Goal: Task Accomplishment & Management: Manage account settings

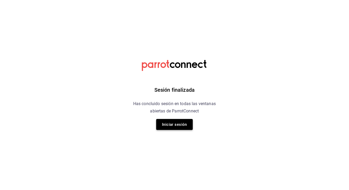
click at [170, 127] on button "Iniciar sesión" at bounding box center [174, 124] width 37 height 11
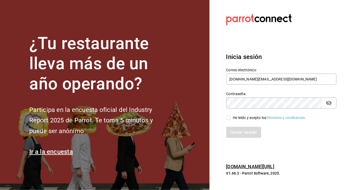
click at [228, 117] on input "He leído y acepto los Términos y condiciones." at bounding box center [229, 117] width 5 height 5
checkbox input "true"
click at [231, 130] on button "Iniciar sesión" at bounding box center [245, 132] width 36 height 11
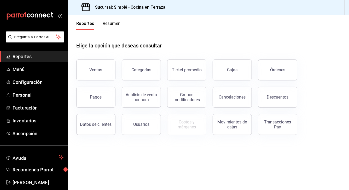
click at [187, 168] on main "Elige la opción que deseas consultar Ventas Categorías Ticket promedio Cajas Ór…" at bounding box center [208, 110] width 281 height 160
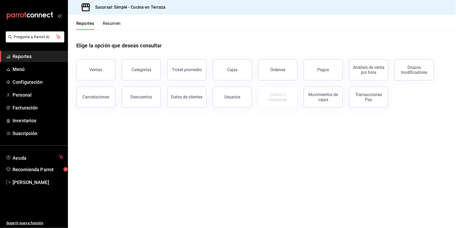
click at [32, 101] on ul "Reportes Menú Configuración Personal Facturación Inventarios Suscripción" at bounding box center [34, 95] width 68 height 88
click at [27, 96] on span "Personal" at bounding box center [38, 94] width 51 height 7
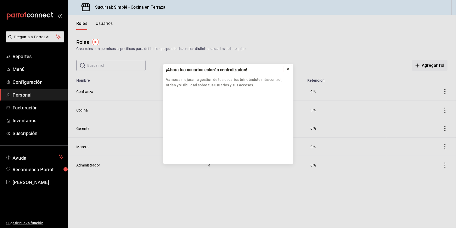
click at [289, 70] on icon at bounding box center [288, 69] width 4 height 4
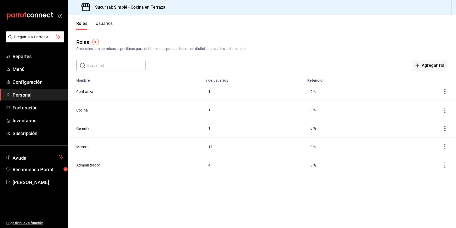
click at [106, 24] on button "Usuarios" at bounding box center [104, 25] width 17 height 9
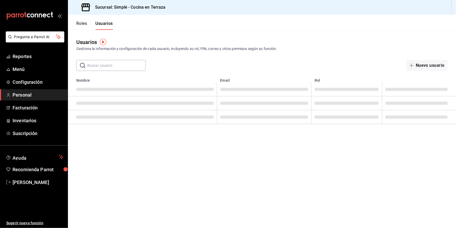
click at [108, 65] on input "text" at bounding box center [116, 65] width 58 height 10
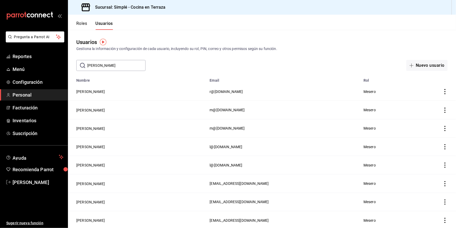
type input "[PERSON_NAME]"
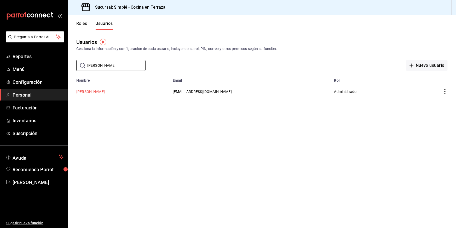
click at [95, 91] on button "[PERSON_NAME]" at bounding box center [90, 91] width 29 height 5
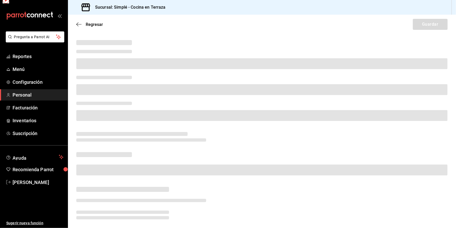
click at [95, 91] on span at bounding box center [262, 89] width 372 height 11
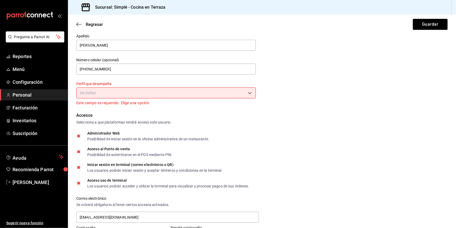
scroll to position [44, 0]
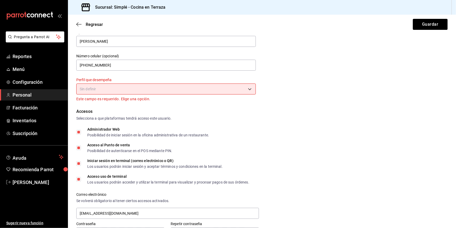
click at [137, 89] on body "Pregunta a Parrot AI Reportes Menú Configuración Personal Facturación Inventari…" at bounding box center [228, 114] width 456 height 228
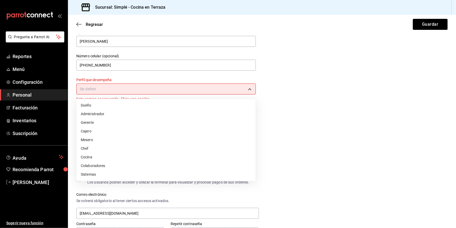
click at [106, 122] on li "Gerente" at bounding box center [166, 122] width 179 height 9
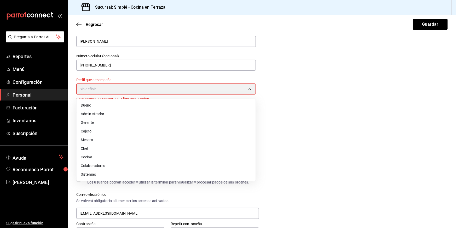
type input "MANAGER"
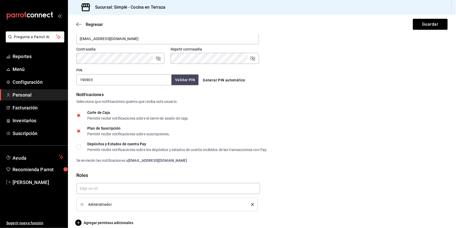
scroll to position [219, 0]
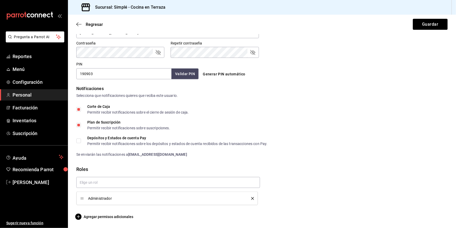
click at [102, 76] on input "190903" at bounding box center [123, 73] width 95 height 11
drag, startPoint x: 101, startPoint y: 75, endPoint x: 67, endPoint y: 66, distance: 35.5
click at [68, 67] on div "Datos personales Nombre [PERSON_NAME] [PERSON_NAME] Número celular (opcional) […" at bounding box center [262, 19] width 388 height 400
type input "100420"
click at [195, 74] on button "Validar PIN" at bounding box center [185, 73] width 28 height 11
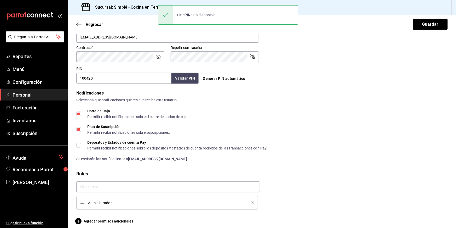
scroll to position [213, 0]
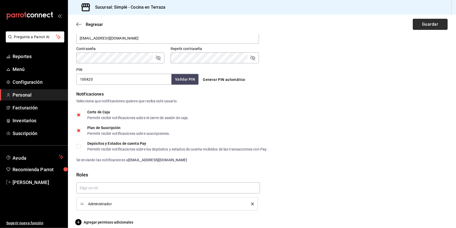
click at [439, 22] on button "Guardar" at bounding box center [430, 24] width 35 height 11
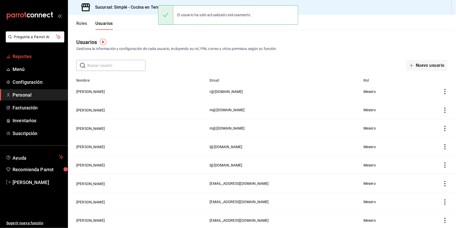
click at [27, 56] on span "Reportes" at bounding box center [38, 56] width 51 height 7
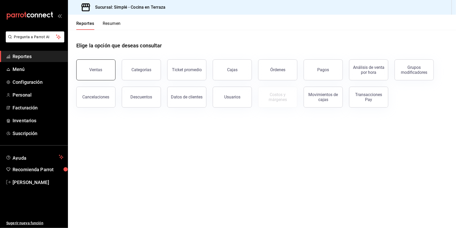
click at [112, 69] on button "Ventas" at bounding box center [95, 69] width 39 height 21
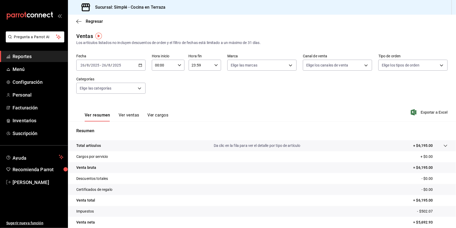
click at [143, 67] on div "[DATE] [DATE] - [DATE] [DATE]" at bounding box center [110, 65] width 69 height 11
click at [101, 129] on span "Rango de fechas" at bounding box center [101, 127] width 41 height 5
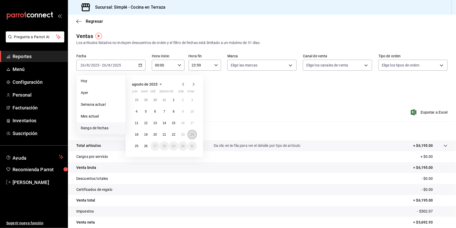
click at [189, 135] on button "24" at bounding box center [192, 134] width 9 height 9
click at [181, 137] on button "23" at bounding box center [182, 134] width 9 height 9
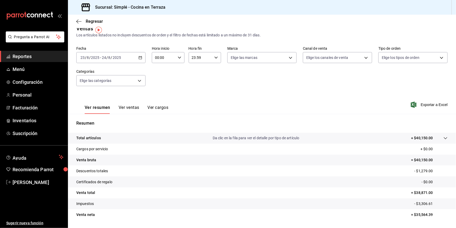
scroll to position [10, 0]
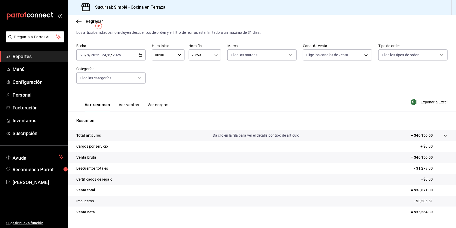
click at [121, 101] on div "Ver resumen Ver ventas Ver cargos" at bounding box center [122, 103] width 92 height 15
click at [122, 103] on button "Ver ventas" at bounding box center [129, 106] width 21 height 9
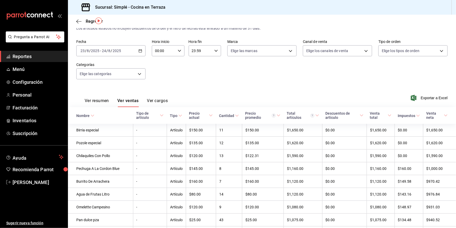
scroll to position [15, 0]
click at [129, 73] on body "Pregunta a Parrot AI Reportes Menú Configuración Personal Facturación Inventari…" at bounding box center [228, 114] width 456 height 228
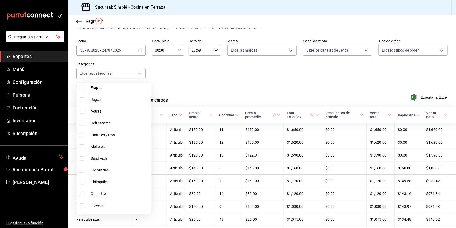
scroll to position [340, 0]
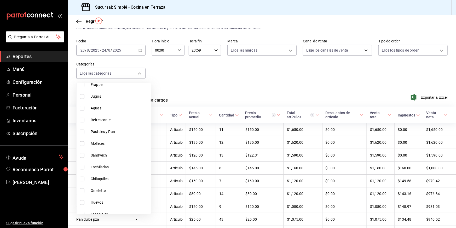
click at [117, 136] on li "Pasteles y Pan" at bounding box center [114, 132] width 74 height 12
type input "f302c7b1-cd6c-4f61-ab43-25929fd92980"
checkbox input "true"
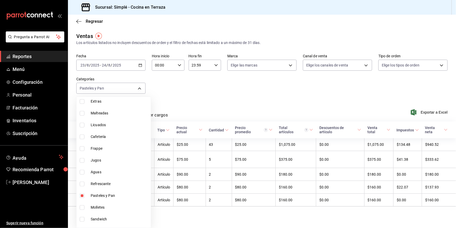
scroll to position [293, 0]
click at [105, 161] on li "Jugos" at bounding box center [114, 158] width 74 height 12
type input "f302c7b1-cd6c-4f61-ab43-25929fd92980,080e08ae-0b9b-4c4c-8cd5-960847815b44"
checkbox input "true"
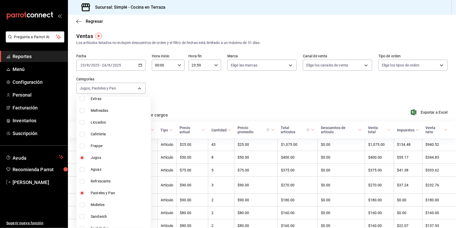
click at [105, 169] on span "Aguas" at bounding box center [120, 169] width 58 height 5
type input "f302c7b1-cd6c-4f61-ab43-25929fd92980,080e08ae-0b9b-4c4c-8cd5-960847815b44,611b1…"
checkbox input "true"
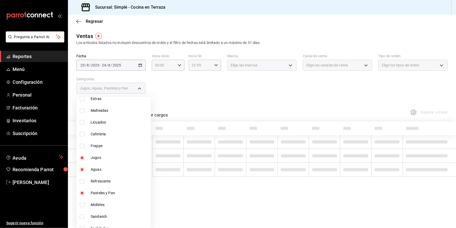
click at [100, 181] on span "Refrescante" at bounding box center [120, 180] width 58 height 5
type input "f302c7b1-cd6c-4f61-ab43-25929fd92980,080e08ae-0b9b-4c4c-8cd5-960847815b44,611b1…"
checkbox input "true"
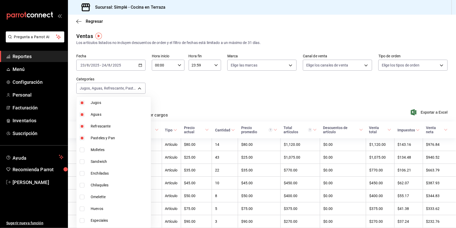
scroll to position [353, 0]
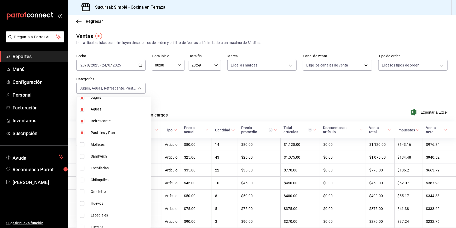
click at [208, 85] on div at bounding box center [228, 114] width 456 height 228
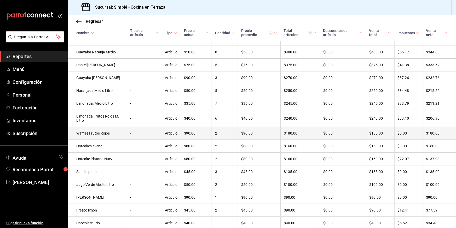
scroll to position [175, 0]
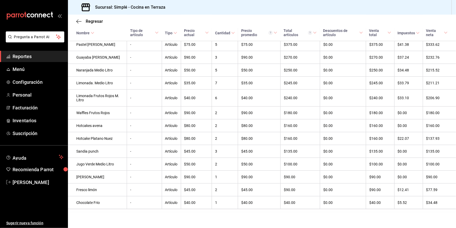
click at [80, 15] on div "Regresar" at bounding box center [262, 21] width 388 height 13
click at [76, 22] on div "Regresar" at bounding box center [262, 21] width 388 height 13
click at [78, 22] on icon "button" at bounding box center [78, 21] width 5 height 5
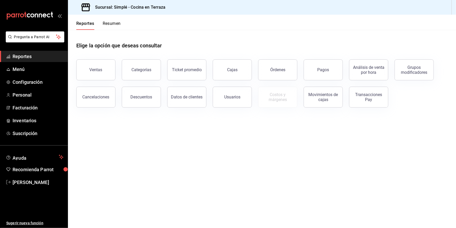
click at [212, 156] on main "Elige la opción que deseas consultar Ventas Categorías Ticket promedio Cajas Ór…" at bounding box center [262, 129] width 388 height 198
click at [212, 117] on main "Elige la opción que deseas consultar Ventas Categorías Ticket promedio Cajas Ór…" at bounding box center [262, 129] width 388 height 198
click at [113, 143] on main "Elige la opción que deseas consultar Ventas Categorías Ticket promedio Cajas Ór…" at bounding box center [262, 129] width 388 height 198
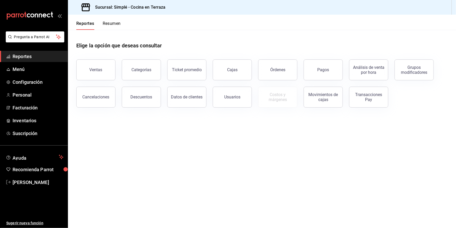
click at [422, 23] on header "Reportes Resumen" at bounding box center [262, 22] width 388 height 15
click at [260, 163] on main "Elige la opción que deseas consultar Ventas Categorías Ticket promedio Cajas Ór…" at bounding box center [262, 129] width 388 height 198
click at [43, 56] on span "Reportes" at bounding box center [38, 56] width 51 height 7
click at [34, 84] on span "Configuración" at bounding box center [38, 81] width 51 height 7
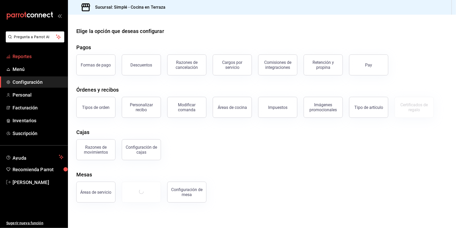
click at [17, 52] on link "Reportes" at bounding box center [34, 56] width 68 height 11
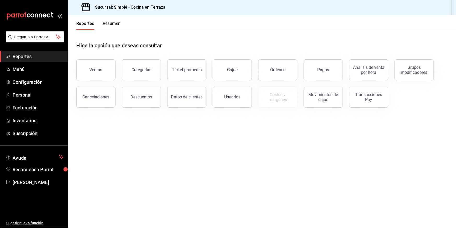
click at [110, 23] on button "Resumen" at bounding box center [112, 25] width 18 height 9
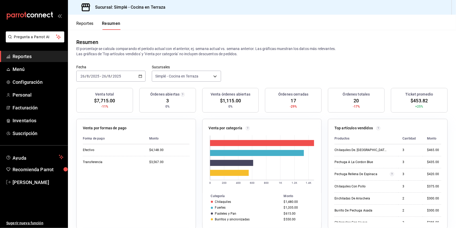
click at [138, 76] on div "[DATE] [DATE] - [DATE] [DATE]" at bounding box center [110, 76] width 69 height 11
click at [108, 140] on span "Año actual" at bounding box center [101, 138] width 41 height 5
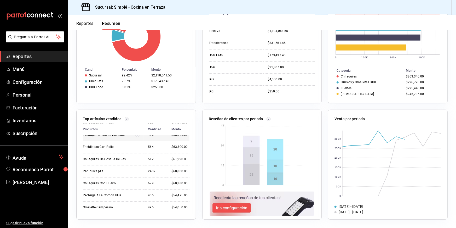
scroll to position [19, 0]
click at [200, 142] on div "Reseñas de clientes por periodo" at bounding box center [259, 161] width 126 height 116
click at [23, 70] on span "Menú" at bounding box center [38, 69] width 51 height 7
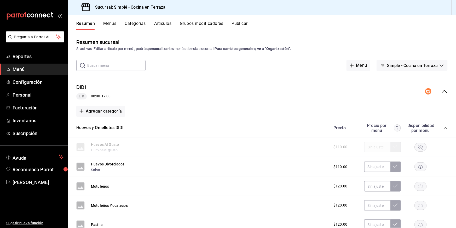
click at [111, 23] on button "Menús" at bounding box center [109, 25] width 13 height 9
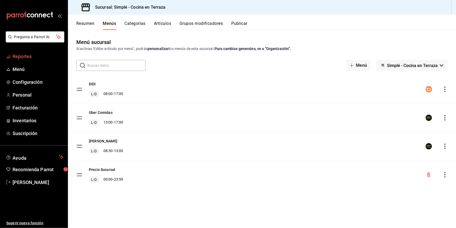
click at [22, 56] on span "Reportes" at bounding box center [38, 56] width 51 height 7
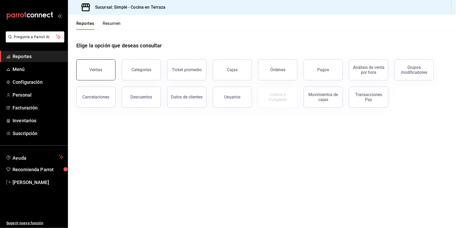
click at [115, 73] on div "Ventas" at bounding box center [93, 66] width 46 height 27
click at [112, 73] on button "Ventas" at bounding box center [95, 69] width 39 height 21
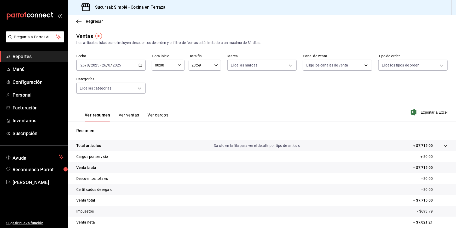
click at [140, 63] on div "[DATE] [DATE] - [DATE] [DATE]" at bounding box center [110, 65] width 69 height 11
click at [101, 128] on span "Rango de fechas" at bounding box center [101, 127] width 41 height 5
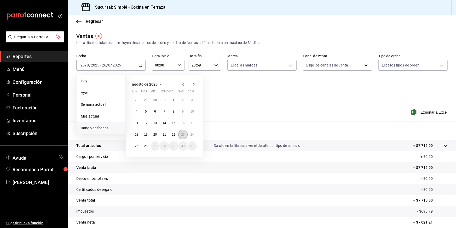
click at [186, 135] on button "23" at bounding box center [182, 134] width 9 height 9
click at [195, 135] on button "24" at bounding box center [192, 134] width 9 height 9
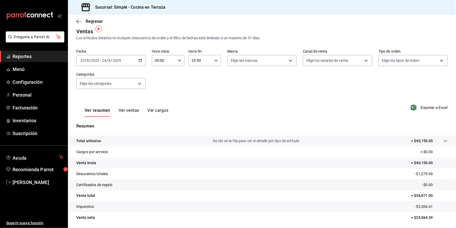
scroll to position [8, 0]
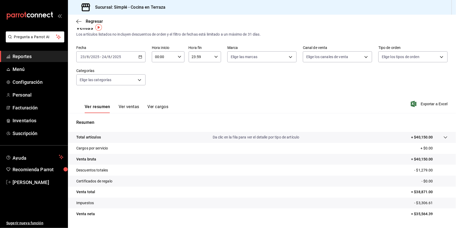
click at [143, 60] on div "[DATE] [DATE] - [DATE] [DATE]" at bounding box center [110, 56] width 69 height 11
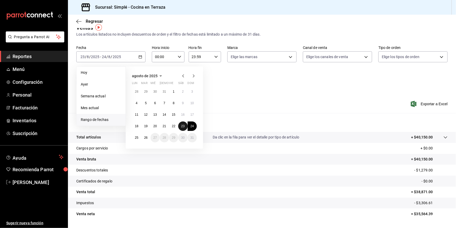
click at [180, 124] on button "23" at bounding box center [182, 125] width 9 height 9
click at [183, 121] on div "28 29 30 31 1 2 3 4 5 6 7 8 9 10 11 12 13 14 15 16 17 18 19 20 21 22 23 24 25 2…" at bounding box center [164, 114] width 65 height 55
click at [182, 125] on abbr "23" at bounding box center [182, 126] width 3 height 4
click at [182, 125] on p "Resumen" at bounding box center [262, 122] width 372 height 6
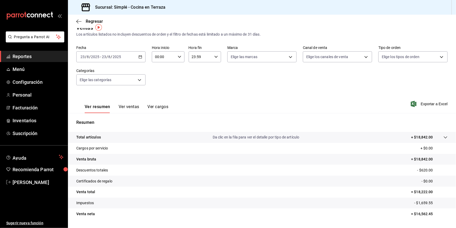
click at [130, 105] on button "Ver ventas" at bounding box center [129, 108] width 21 height 9
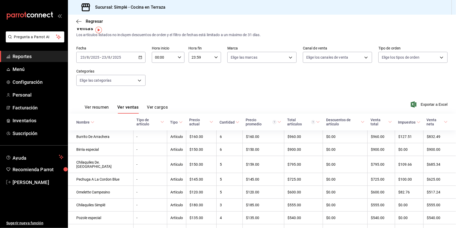
scroll to position [14, 0]
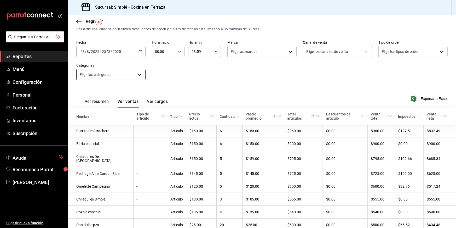
click at [135, 71] on body "Pregunta a Parrot AI Reportes Menú Configuración Personal Facturación Inventari…" at bounding box center [228, 114] width 456 height 228
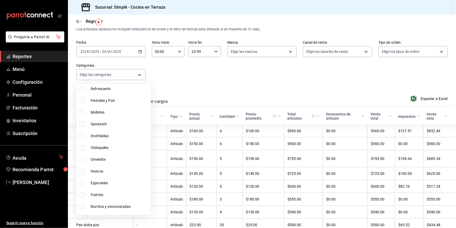
scroll to position [355, 0]
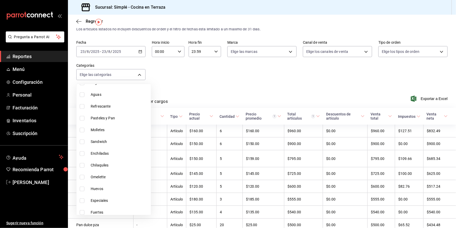
click at [114, 122] on li "Pasteles y Pan" at bounding box center [114, 118] width 74 height 12
type input "f302c7b1-cd6c-4f61-ab43-25929fd92980"
checkbox input "true"
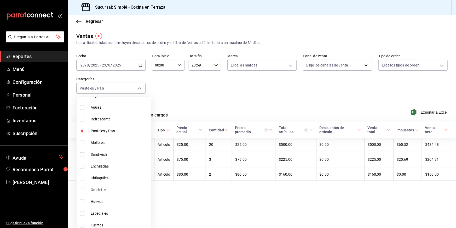
click at [159, 96] on div at bounding box center [228, 114] width 456 height 228
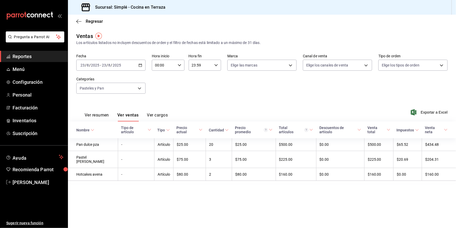
click at [29, 60] on span "Reportes" at bounding box center [38, 56] width 51 height 7
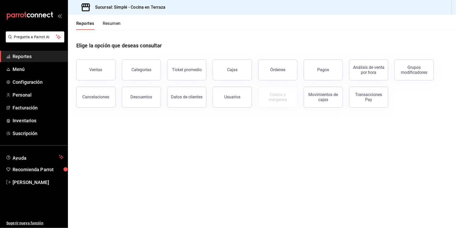
click at [113, 23] on button "Resumen" at bounding box center [112, 25] width 18 height 9
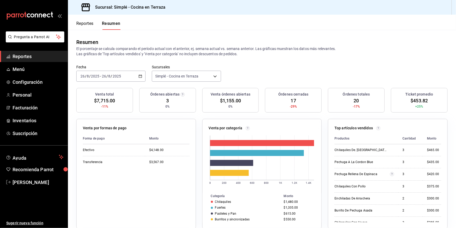
click at [140, 76] on \(Stroke\) "button" at bounding box center [140, 76] width 3 height 0
click at [102, 139] on span "Año actual" at bounding box center [101, 138] width 41 height 5
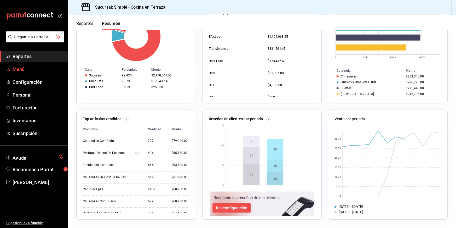
click at [19, 70] on span "Menú" at bounding box center [38, 69] width 51 height 7
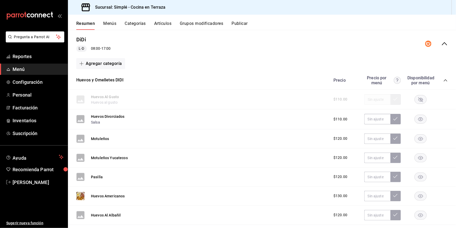
scroll to position [69, 0]
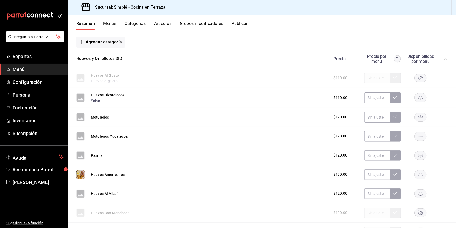
click at [425, 96] on rect "button" at bounding box center [421, 97] width 12 height 9
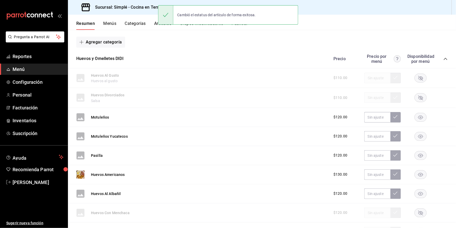
click at [424, 116] on rect "button" at bounding box center [421, 117] width 12 height 9
click at [424, 136] on rect "button" at bounding box center [421, 136] width 12 height 9
click at [421, 152] on rect "button" at bounding box center [421, 155] width 12 height 9
click at [422, 175] on rect "button" at bounding box center [421, 174] width 12 height 9
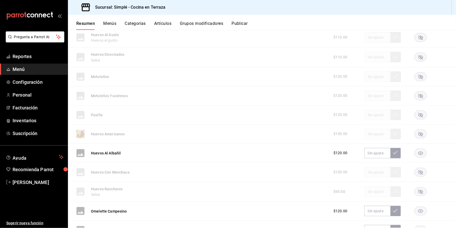
click at [422, 149] on rect "button" at bounding box center [421, 153] width 12 height 9
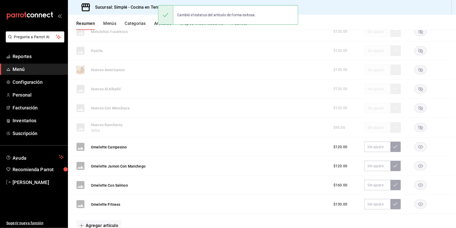
scroll to position [190, 0]
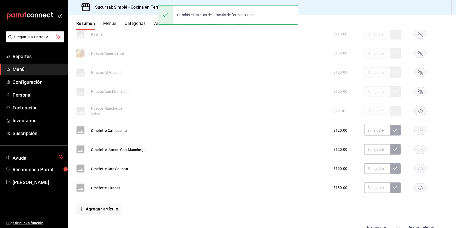
click at [422, 130] on rect "button" at bounding box center [421, 130] width 12 height 9
click at [422, 149] on rect "button" at bounding box center [421, 149] width 12 height 9
click at [422, 167] on rect "button" at bounding box center [421, 168] width 12 height 9
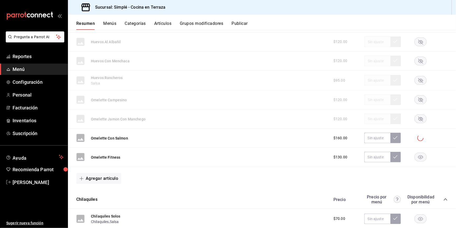
scroll to position [228, 0]
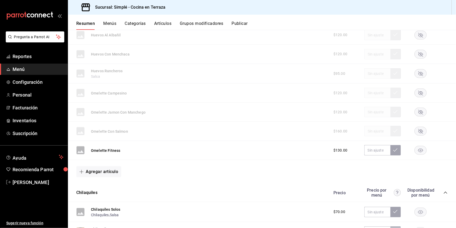
click at [422, 150] on rect "button" at bounding box center [421, 150] width 12 height 9
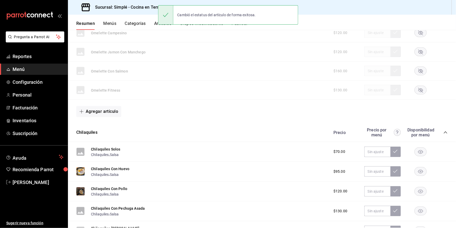
scroll to position [307, 0]
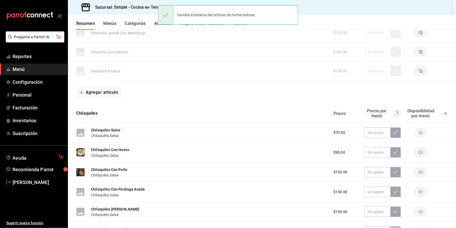
click at [421, 134] on rect "button" at bounding box center [421, 132] width 12 height 9
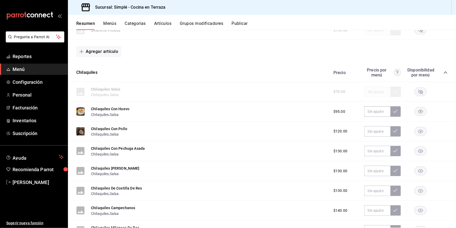
scroll to position [353, 0]
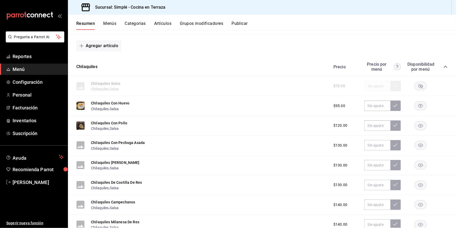
click at [424, 143] on rect "button" at bounding box center [421, 145] width 12 height 9
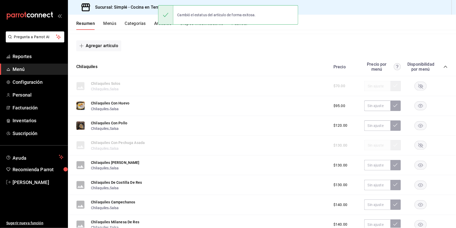
click at [421, 163] on rect "button" at bounding box center [421, 165] width 12 height 9
click at [422, 186] on rect "button" at bounding box center [421, 184] width 12 height 9
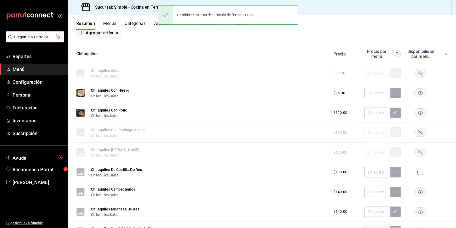
scroll to position [404, 0]
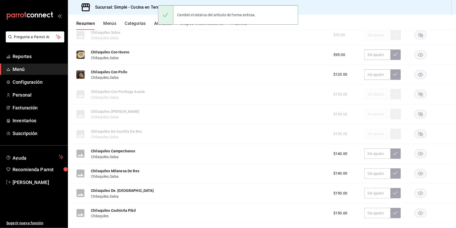
click at [421, 151] on rect "button" at bounding box center [421, 153] width 12 height 9
click at [423, 172] on rect "button" at bounding box center [421, 173] width 12 height 9
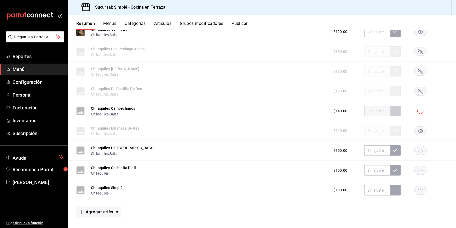
scroll to position [453, 0]
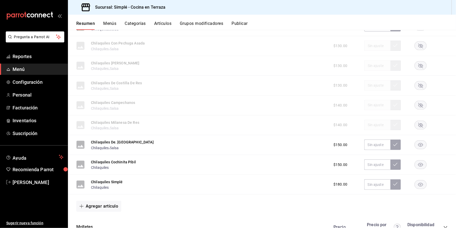
click at [421, 145] on rect "button" at bounding box center [421, 144] width 12 height 9
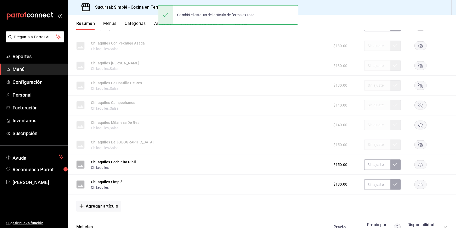
click at [423, 162] on rect "button" at bounding box center [421, 164] width 12 height 9
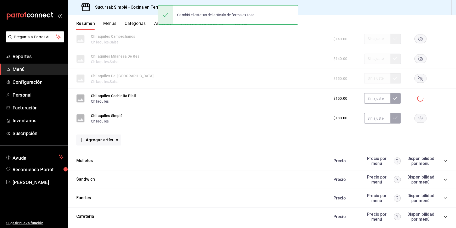
scroll to position [529, 0]
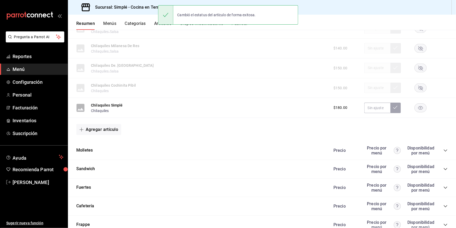
click at [420, 106] on icon "button" at bounding box center [421, 108] width 5 height 4
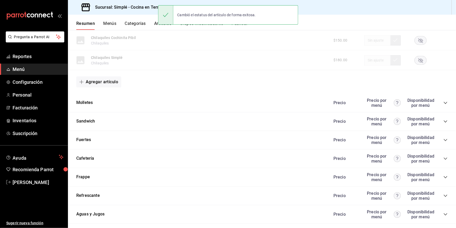
scroll to position [582, 0]
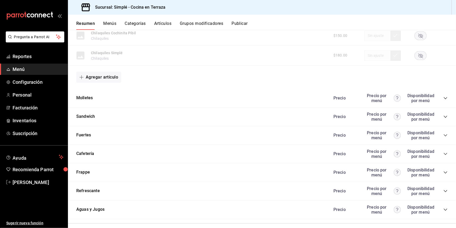
click at [446, 96] on icon "collapse-category-row" at bounding box center [446, 98] width 4 height 4
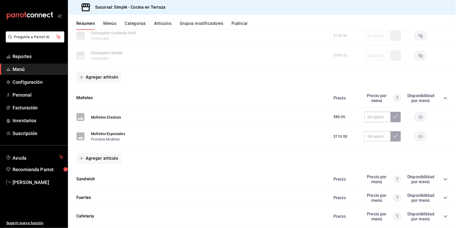
click at [421, 113] on rect "button" at bounding box center [421, 116] width 12 height 9
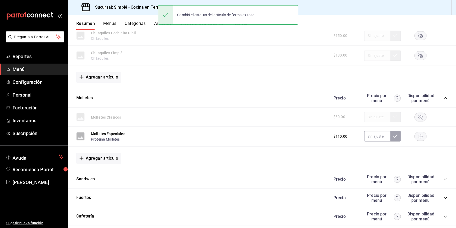
click at [423, 132] on rect "button" at bounding box center [421, 136] width 12 height 9
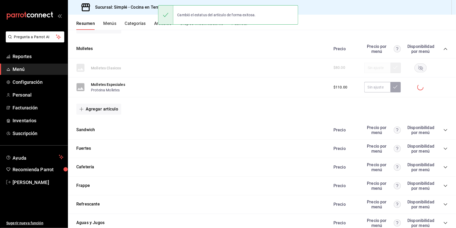
scroll to position [652, 0]
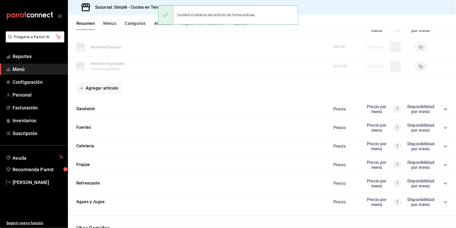
click at [446, 107] on icon "collapse-category-row" at bounding box center [446, 109] width 4 height 4
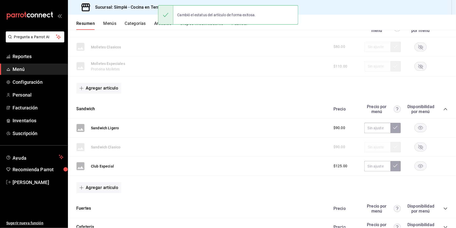
click at [419, 123] on rect "button" at bounding box center [421, 127] width 12 height 9
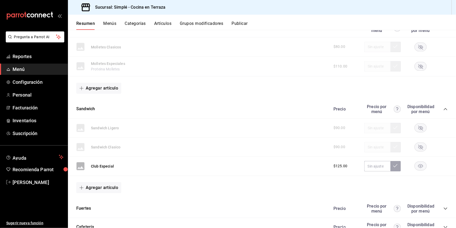
click at [422, 162] on rect "button" at bounding box center [421, 166] width 12 height 9
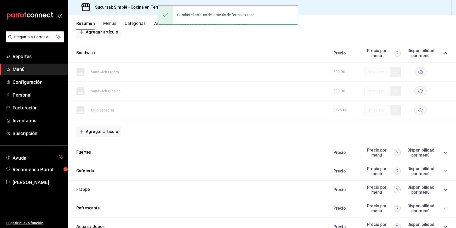
scroll to position [719, 0]
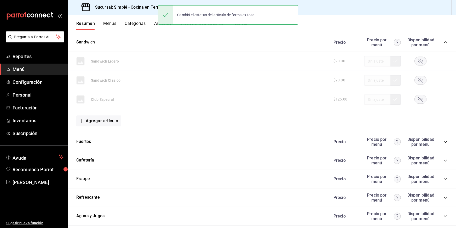
click at [447, 140] on icon "collapse-category-row" at bounding box center [446, 142] width 4 height 4
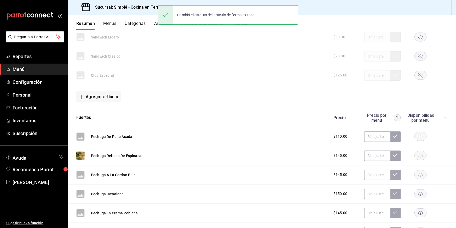
scroll to position [751, 0]
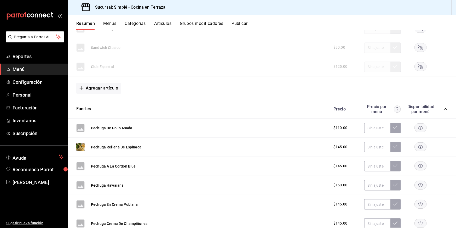
click at [422, 123] on rect "button" at bounding box center [421, 127] width 12 height 9
click at [422, 143] on rect "button" at bounding box center [421, 147] width 12 height 9
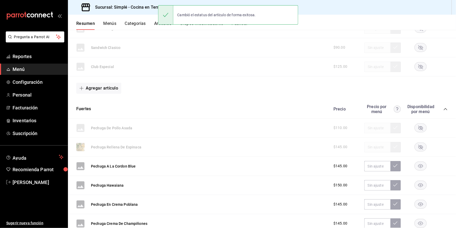
click at [419, 165] on rect "button" at bounding box center [421, 166] width 12 height 9
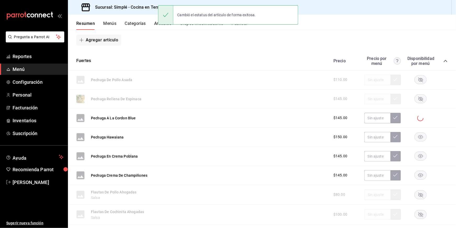
scroll to position [811, 0]
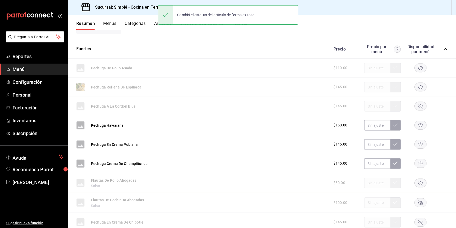
click at [420, 122] on rect "button" at bounding box center [421, 125] width 12 height 9
click at [419, 140] on rect "button" at bounding box center [421, 144] width 12 height 9
click at [422, 159] on rect "button" at bounding box center [421, 163] width 12 height 9
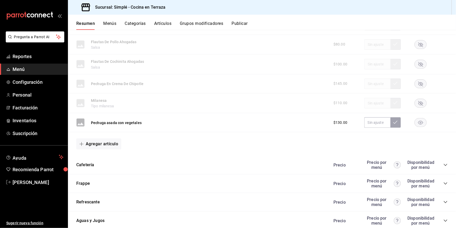
scroll to position [974, 0]
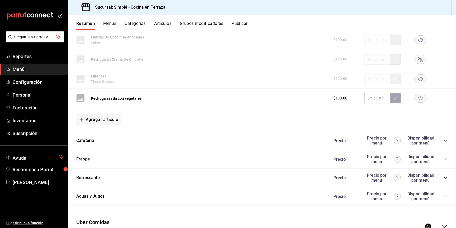
click at [421, 97] on icon "button" at bounding box center [421, 99] width 5 height 4
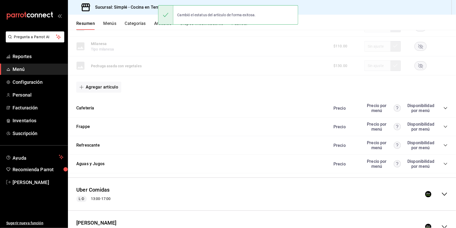
scroll to position [1033, 0]
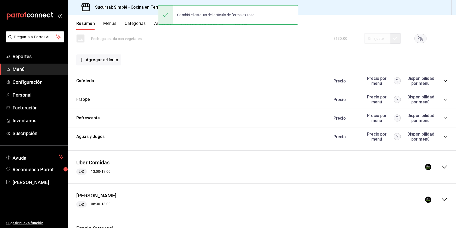
click at [443, 76] on div "Precio Precio por menú Disponibilidad por menú" at bounding box center [389, 81] width 120 height 10
click at [446, 80] on icon "collapse-category-row" at bounding box center [445, 81] width 3 height 2
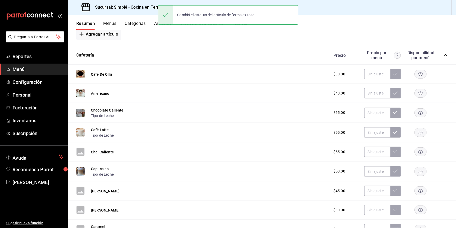
scroll to position [1064, 0]
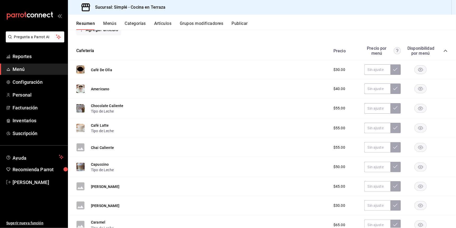
click at [424, 65] on rect "button" at bounding box center [421, 69] width 12 height 9
click at [420, 84] on rect "button" at bounding box center [421, 88] width 12 height 9
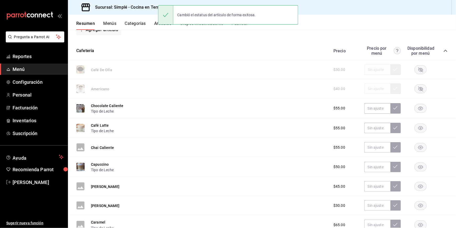
click at [420, 106] on div "$55.00" at bounding box center [389, 108] width 120 height 10
click at [422, 106] on icon "button" at bounding box center [421, 108] width 5 height 4
click at [421, 124] on rect "button" at bounding box center [421, 128] width 12 height 9
click at [422, 143] on rect "button" at bounding box center [421, 147] width 12 height 9
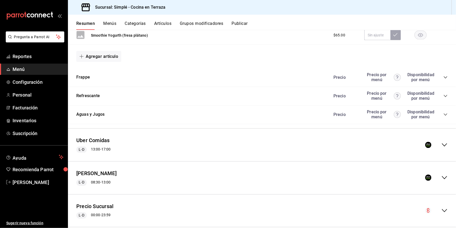
scroll to position [1465, 0]
click at [445, 143] on icon "collapse-menu-row" at bounding box center [445, 146] width 6 height 6
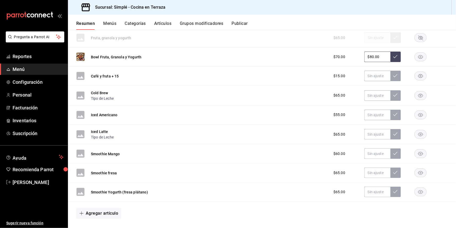
scroll to position [1186, 0]
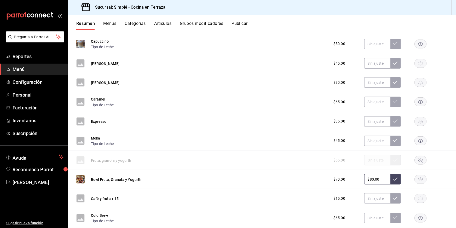
click at [246, 22] on button "Publicar" at bounding box center [240, 25] width 16 height 9
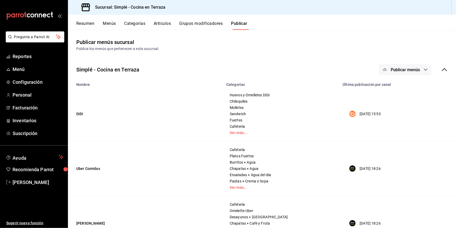
click at [408, 70] on span "Publicar menús" at bounding box center [405, 69] width 29 height 5
click at [398, 103] on div at bounding box center [393, 101] width 15 height 8
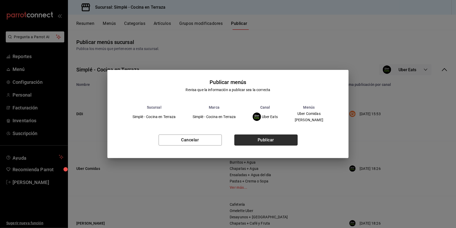
click at [288, 139] on button "Publicar" at bounding box center [266, 139] width 63 height 11
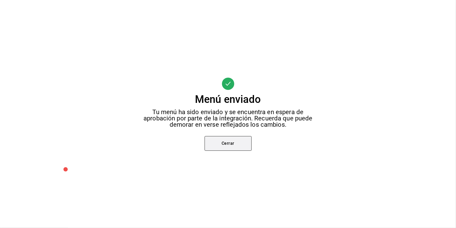
click at [231, 137] on button "Cerrar" at bounding box center [228, 143] width 47 height 15
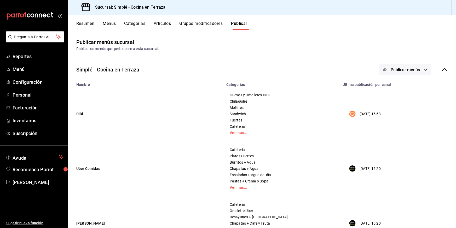
click at [113, 22] on button "Menús" at bounding box center [109, 25] width 13 height 9
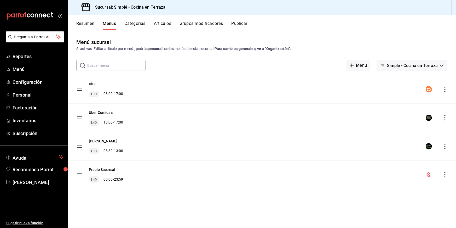
click at [91, 21] on button "Resumen" at bounding box center [85, 25] width 18 height 9
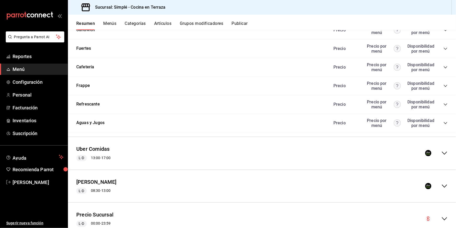
scroll to position [679, 0]
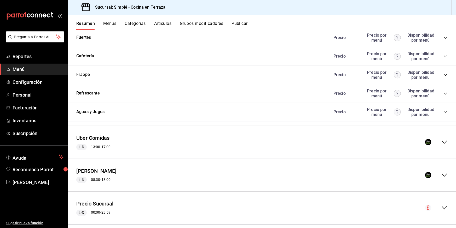
click at [146, 131] on div "Uber Comidas L-D 13:00 - 17:00" at bounding box center [262, 142] width 388 height 24
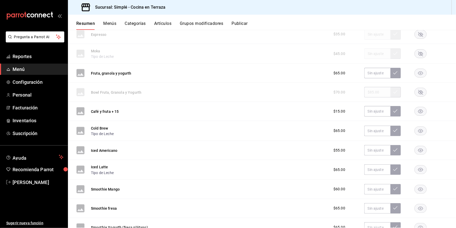
scroll to position [1025, 0]
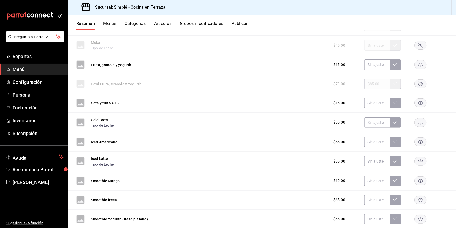
click at [420, 99] on rect "button" at bounding box center [421, 103] width 12 height 9
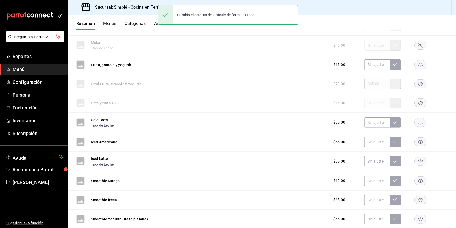
click at [422, 121] on icon "button" at bounding box center [421, 123] width 5 height 4
click at [421, 138] on rect "button" at bounding box center [421, 142] width 12 height 9
click at [422, 157] on rect "button" at bounding box center [421, 161] width 12 height 9
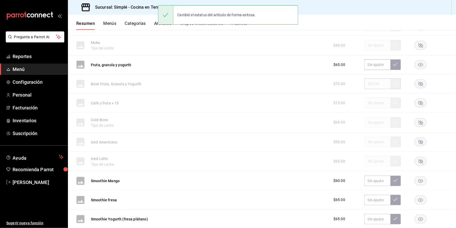
click at [420, 176] on rect "button" at bounding box center [421, 180] width 12 height 9
click at [420, 195] on rect "button" at bounding box center [421, 199] width 12 height 9
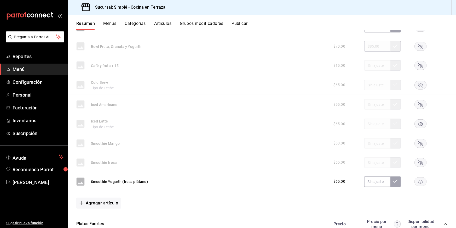
scroll to position [1065, 0]
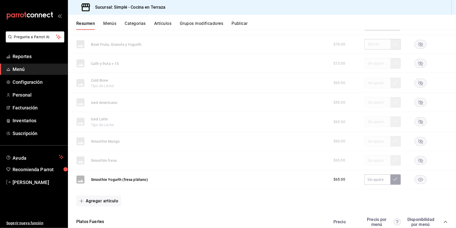
click at [423, 175] on rect "button" at bounding box center [421, 179] width 12 height 9
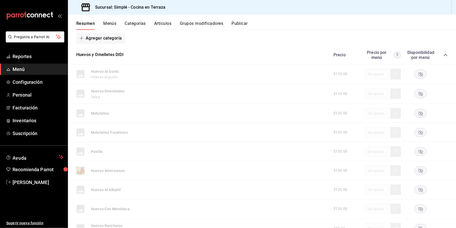
scroll to position [97, 0]
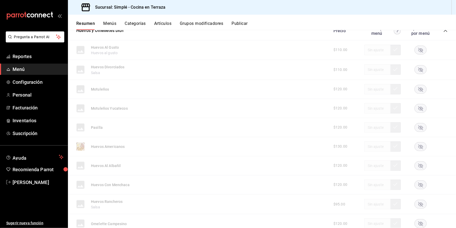
click at [420, 145] on rect "button" at bounding box center [421, 146] width 12 height 9
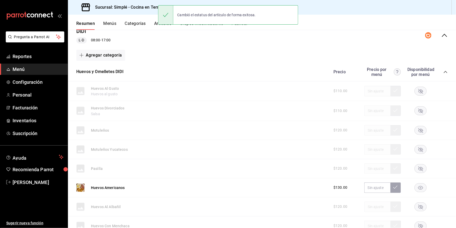
scroll to position [0, 0]
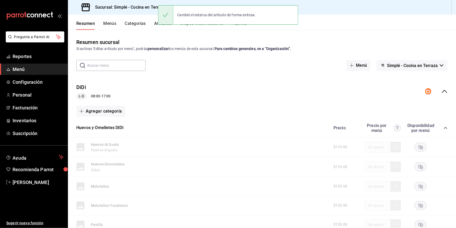
click at [399, 67] on span "Simplé - Cocina en Terraza" at bounding box center [412, 65] width 51 height 5
click at [374, 37] on div at bounding box center [228, 114] width 456 height 228
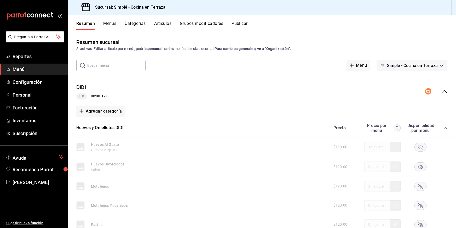
click at [239, 24] on button "Publicar" at bounding box center [240, 25] width 16 height 9
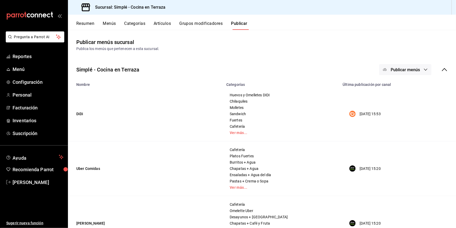
click at [412, 68] on span "Publicar menús" at bounding box center [405, 69] width 29 height 5
click at [405, 88] on span "DiDi Food" at bounding box center [413, 86] width 25 height 5
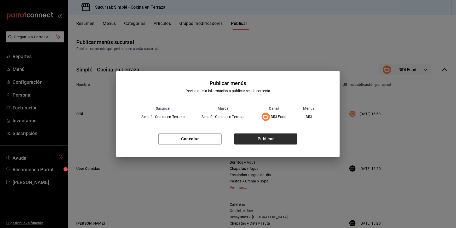
click at [275, 141] on button "Publicar" at bounding box center [265, 138] width 63 height 11
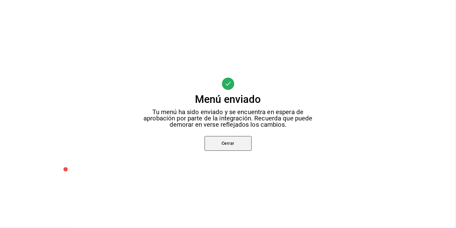
click at [227, 145] on button "Cerrar" at bounding box center [228, 143] width 47 height 15
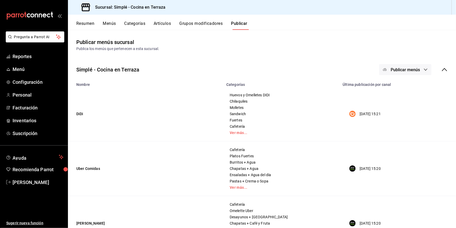
click at [237, 28] on button "Publicar" at bounding box center [239, 25] width 16 height 9
click at [230, 23] on div "Resumen Menús Categorías Artículos Grupos modificadores Publicar" at bounding box center [266, 25] width 380 height 9
click at [239, 24] on button "Publicar" at bounding box center [239, 25] width 16 height 9
click at [289, 34] on main "Publicar menús sucursal Publica los menús que pertenecen a esta sucursal. Simpl…" at bounding box center [262, 172] width 388 height 284
click at [409, 65] on button "Publicar menús" at bounding box center [406, 69] width 52 height 11
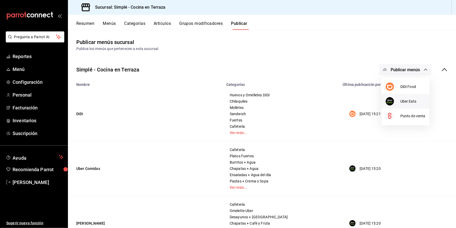
click at [400, 102] on div at bounding box center [393, 101] width 15 height 8
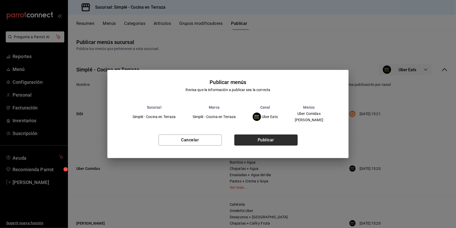
click at [269, 138] on button "Publicar" at bounding box center [266, 139] width 63 height 11
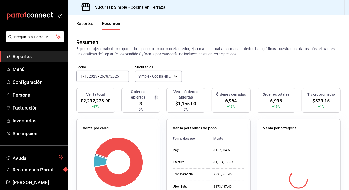
click at [173, 39] on div "Resumen" at bounding box center [208, 42] width 265 height 8
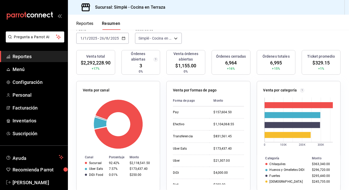
scroll to position [46, 0]
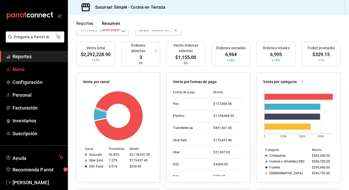
click at [22, 68] on span "Menú" at bounding box center [38, 69] width 51 height 7
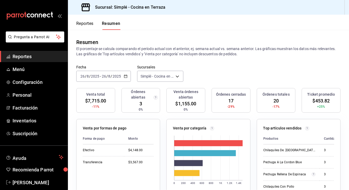
click at [123, 75] on div "[DATE] [DATE] - [DATE] [DATE]" at bounding box center [103, 76] width 55 height 11
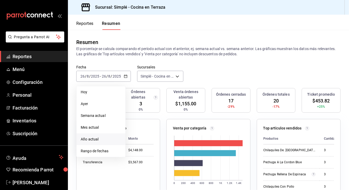
click at [98, 139] on span "Año actual" at bounding box center [101, 138] width 41 height 5
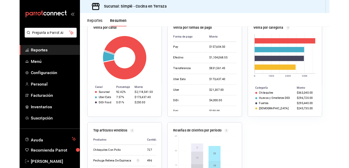
scroll to position [95, 0]
